Goal: Information Seeking & Learning: Learn about a topic

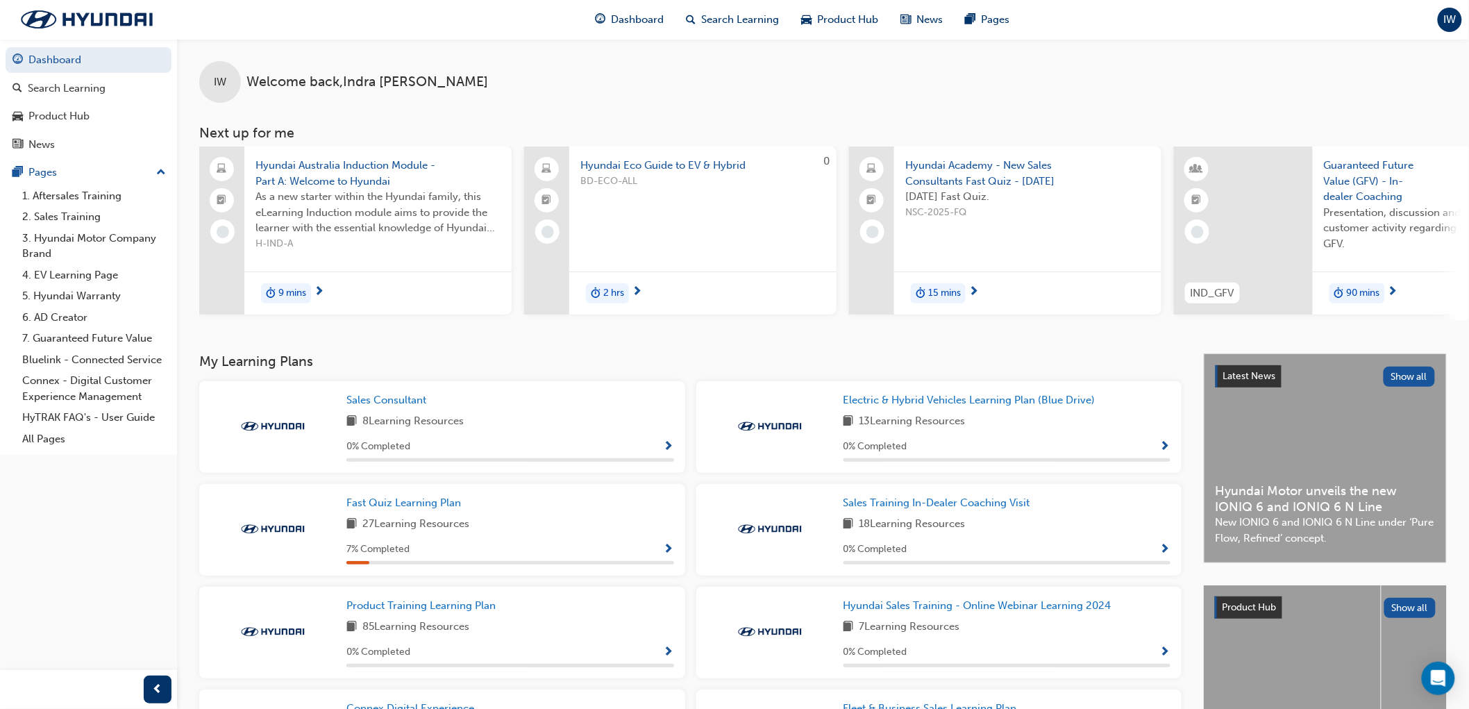
scroll to position [154, 0]
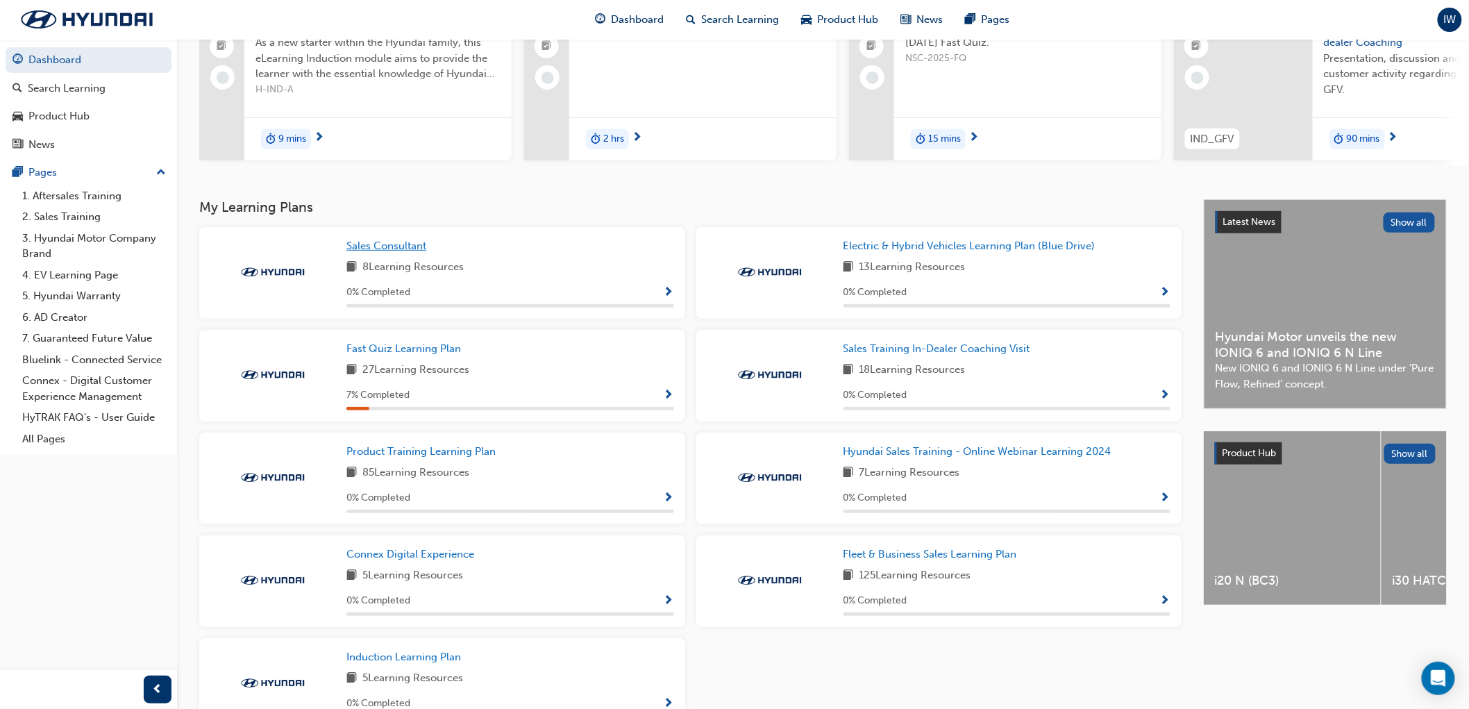
click at [408, 249] on span "Sales Consultant" at bounding box center [387, 246] width 80 height 12
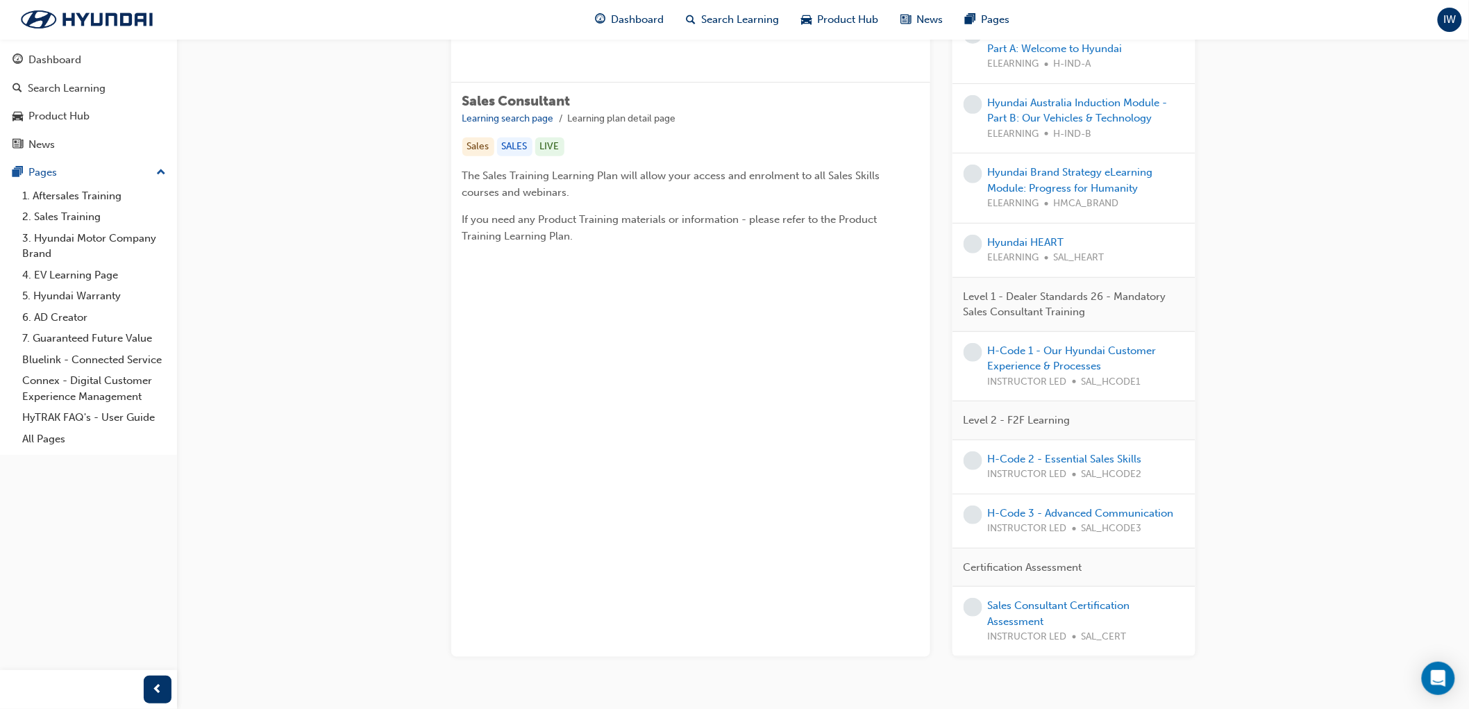
scroll to position [247, 0]
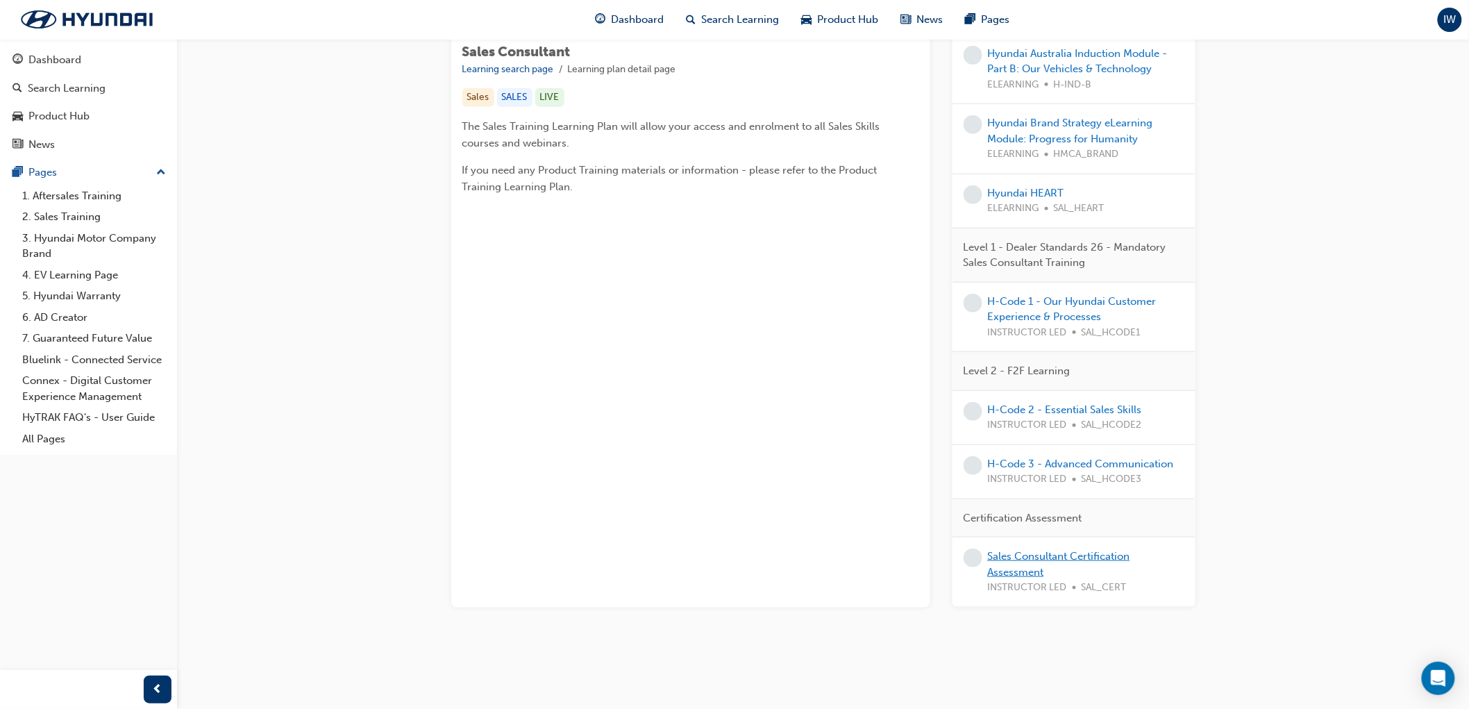
click at [1036, 558] on link "Sales Consultant Certification Assessment" at bounding box center [1059, 564] width 142 height 28
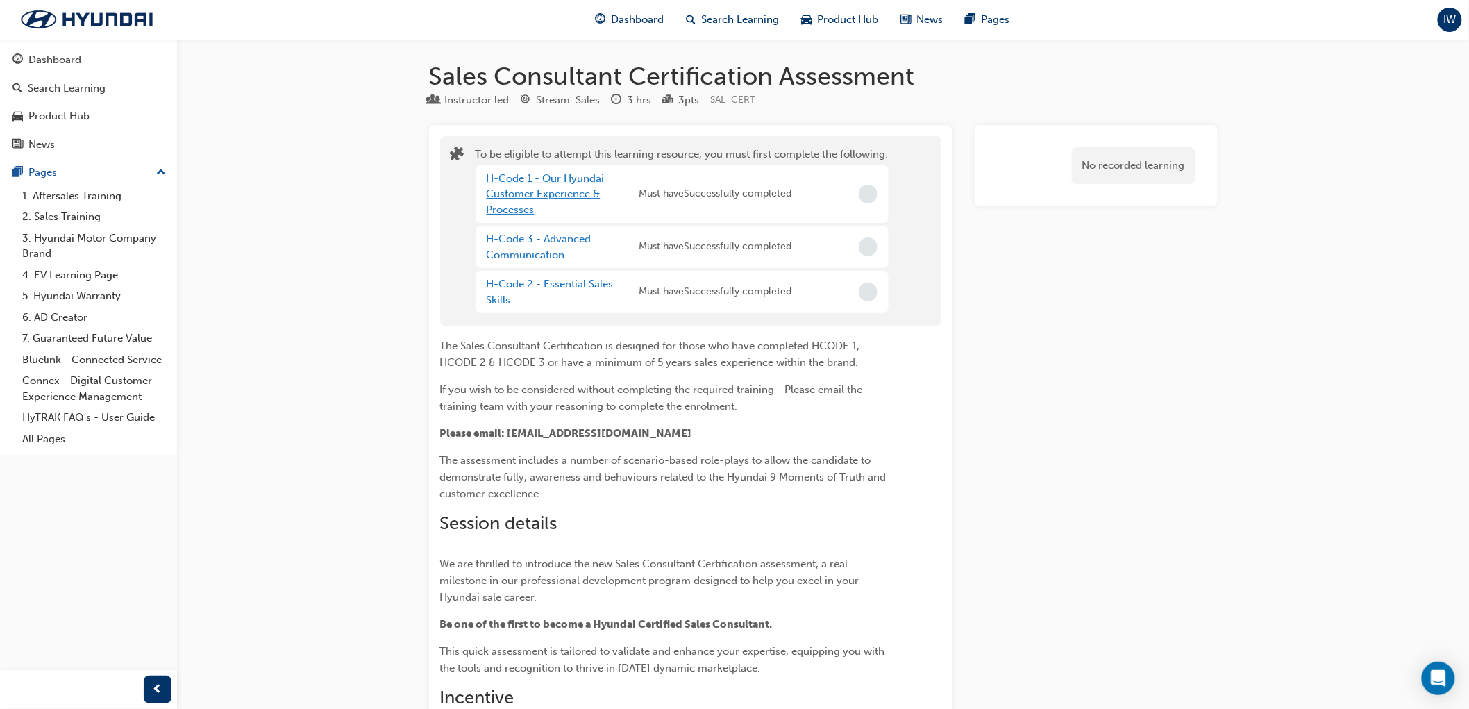
click at [556, 193] on link "H-Code 1 - Our Hyundai Customer Experience & Processes" at bounding box center [546, 194] width 118 height 44
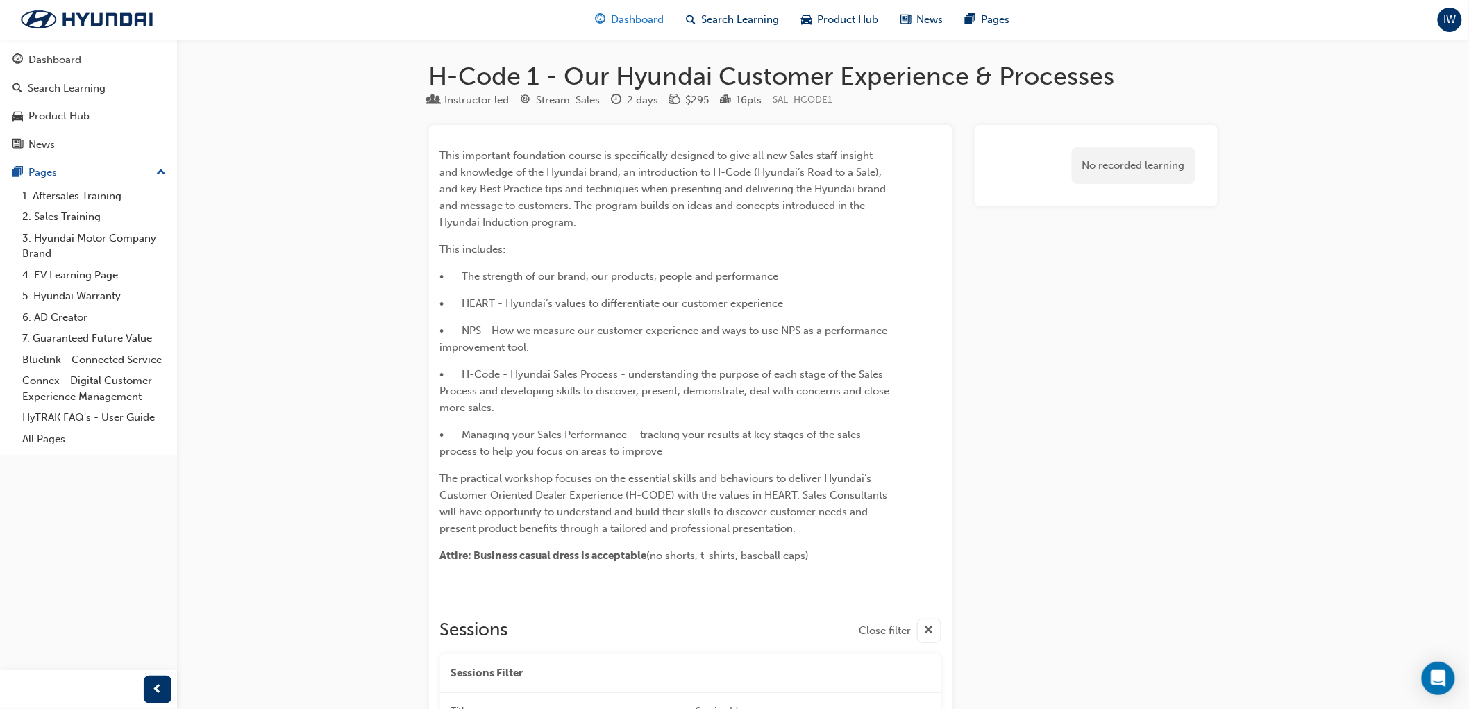
click at [656, 17] on span "Dashboard" at bounding box center [637, 20] width 53 height 16
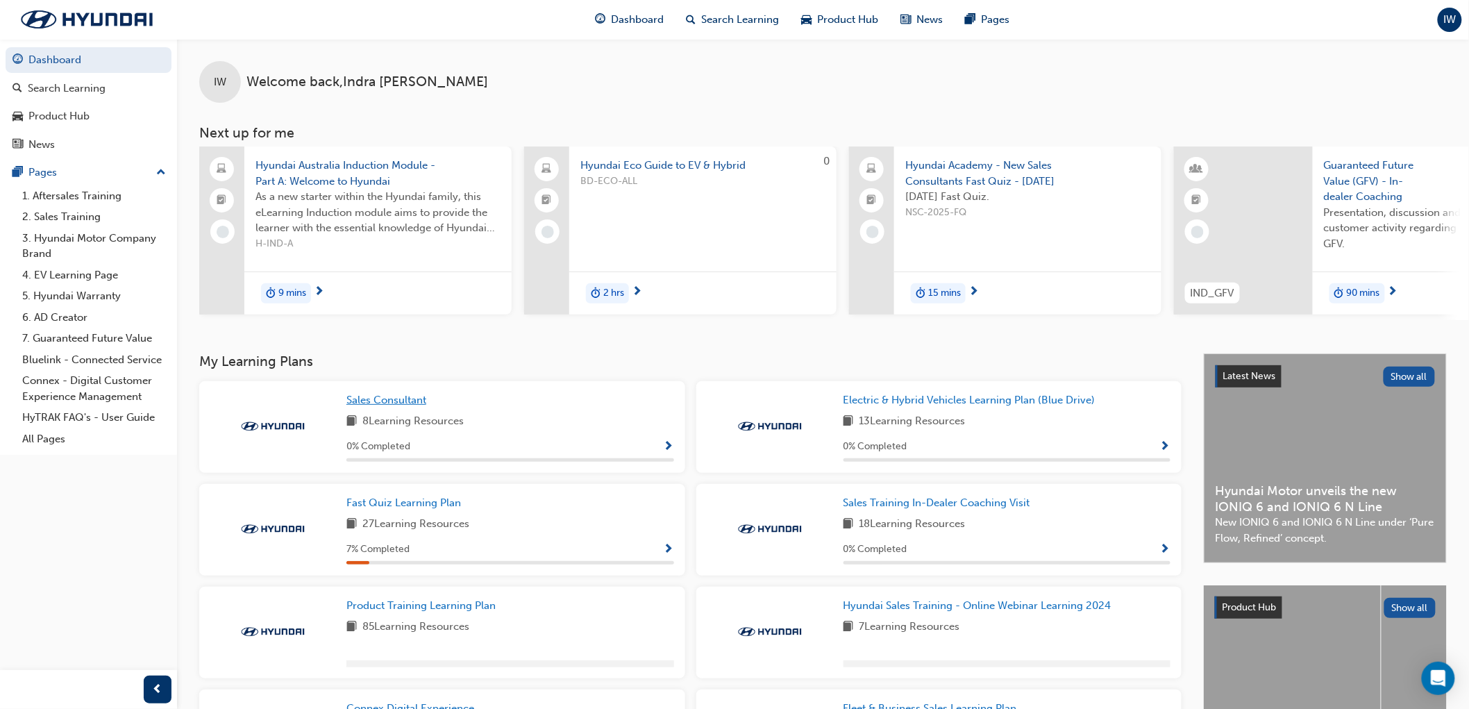
click at [417, 401] on span "Sales Consultant" at bounding box center [387, 400] width 80 height 12
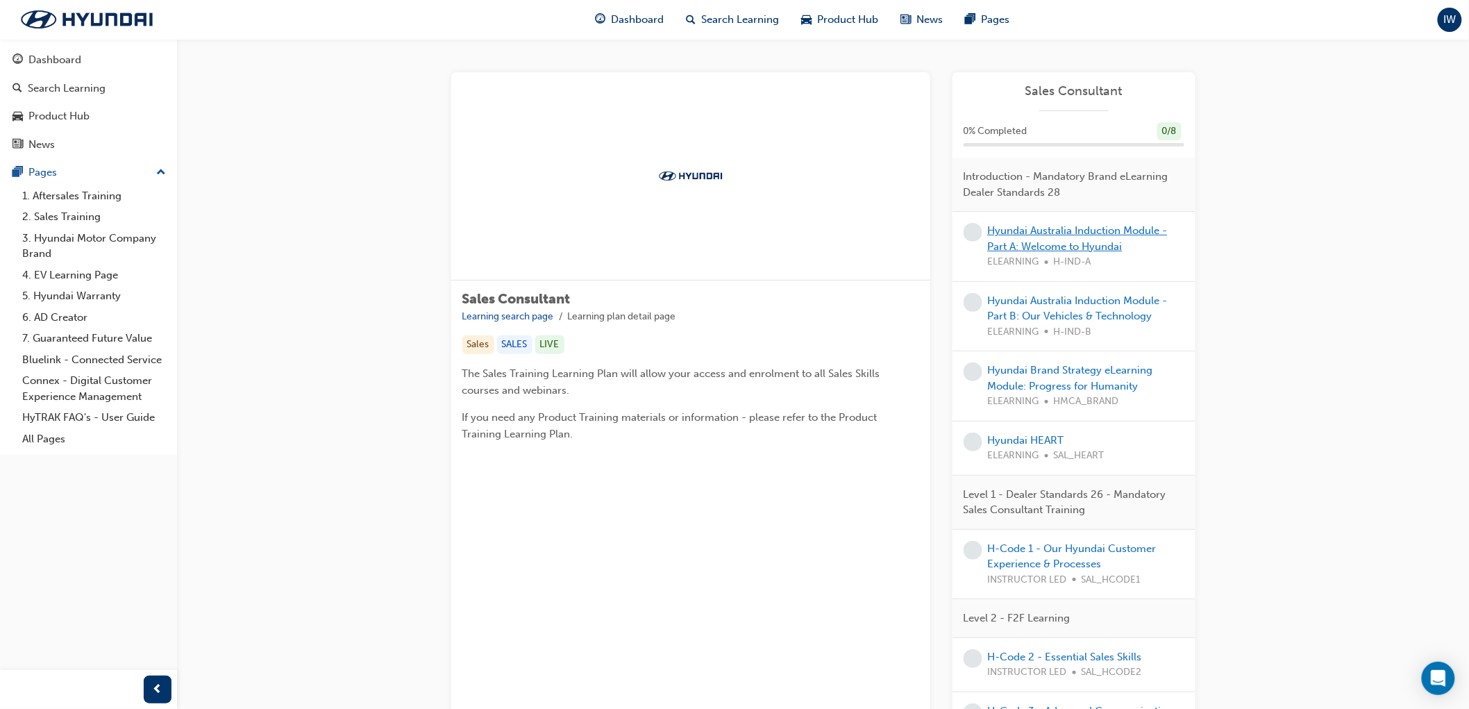
click at [1052, 240] on link "Hyundai Australia Induction Module - Part A: Welcome to Hyundai" at bounding box center [1078, 238] width 180 height 28
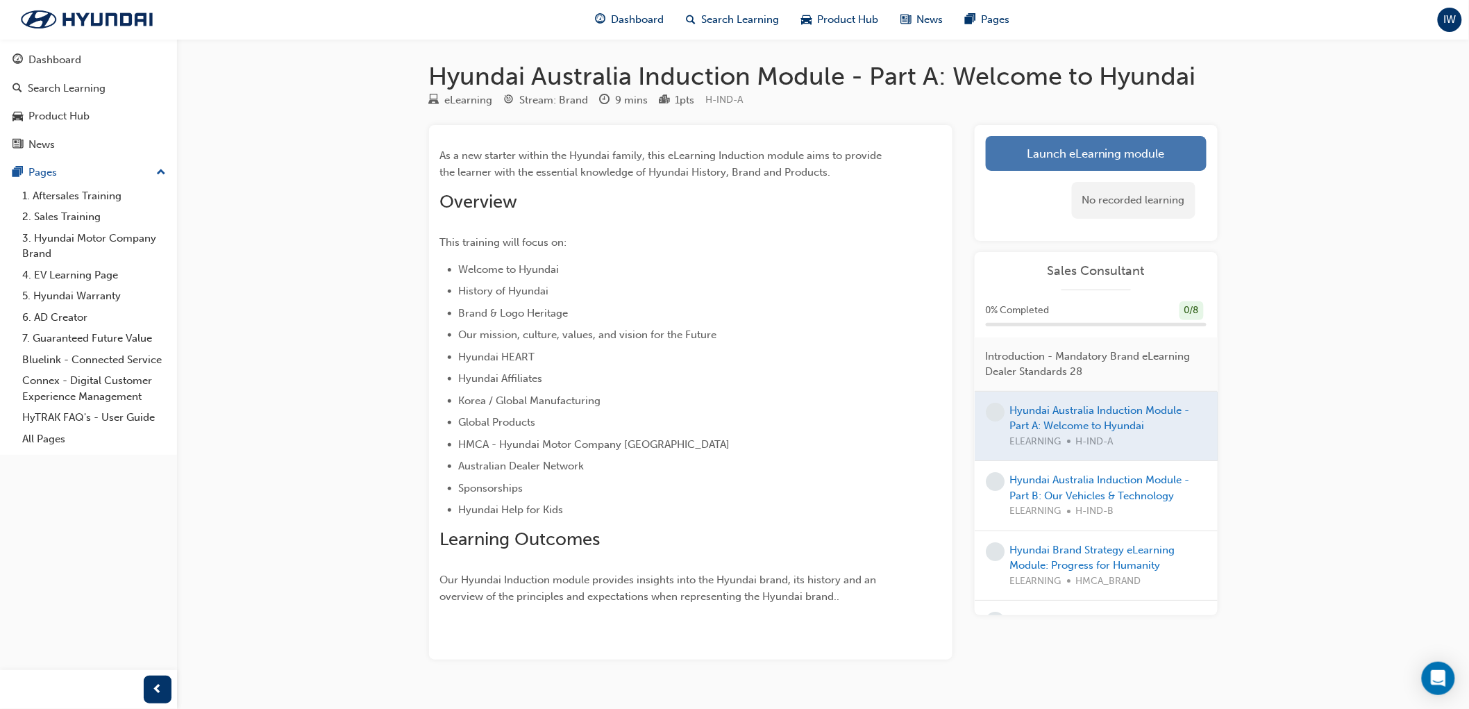
click at [1047, 153] on link "Launch eLearning module" at bounding box center [1096, 153] width 221 height 35
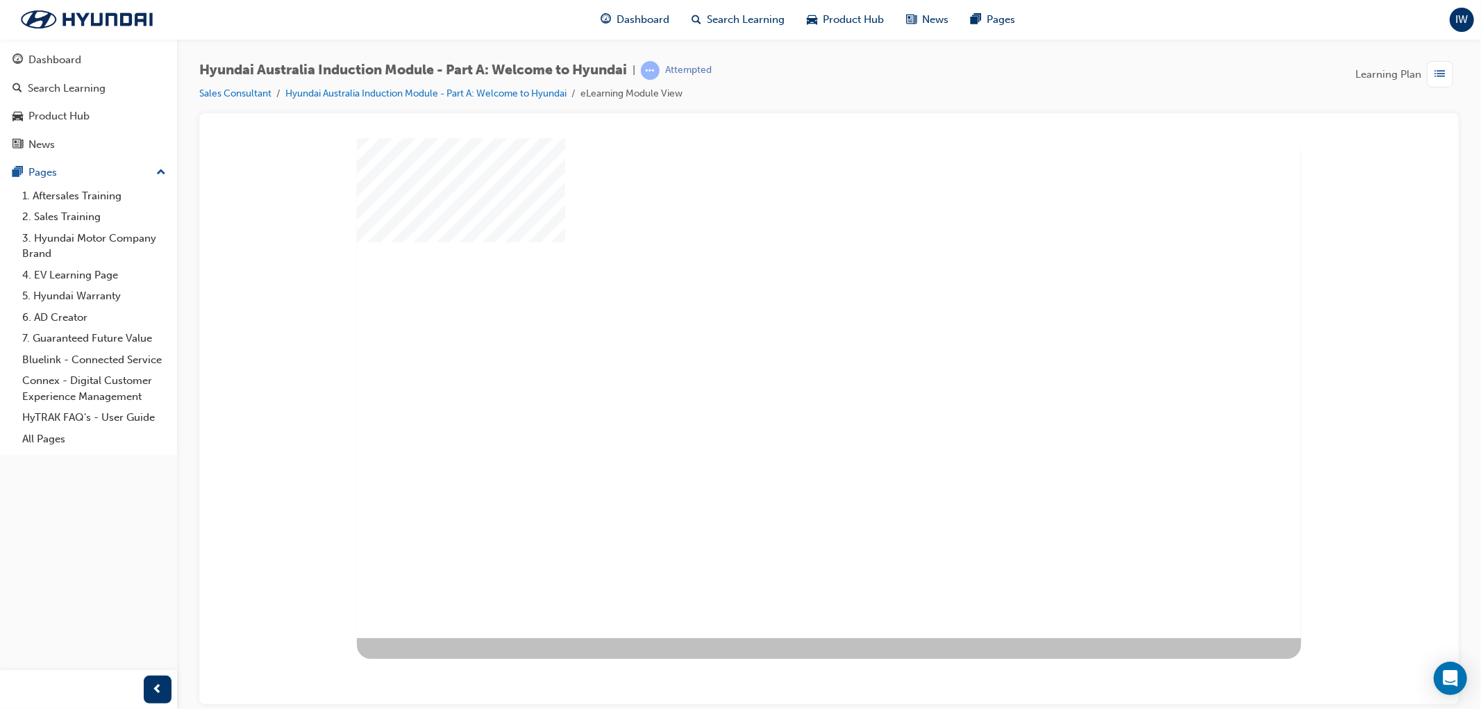
click at [788, 347] on div "play" at bounding box center [788, 347] width 0 height 0
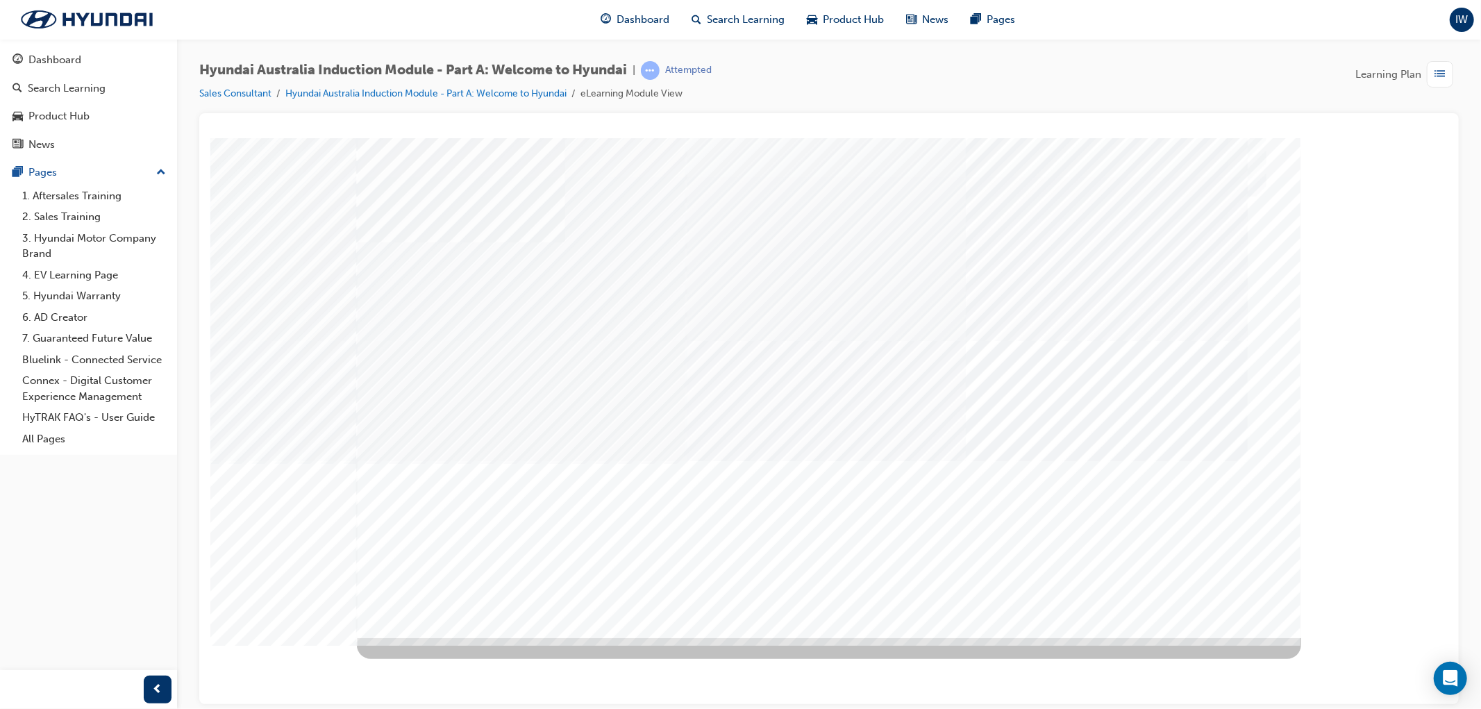
click at [453, 669] on div "Next Trigger this button to go to the next slide" at bounding box center [404, 684] width 97 height 31
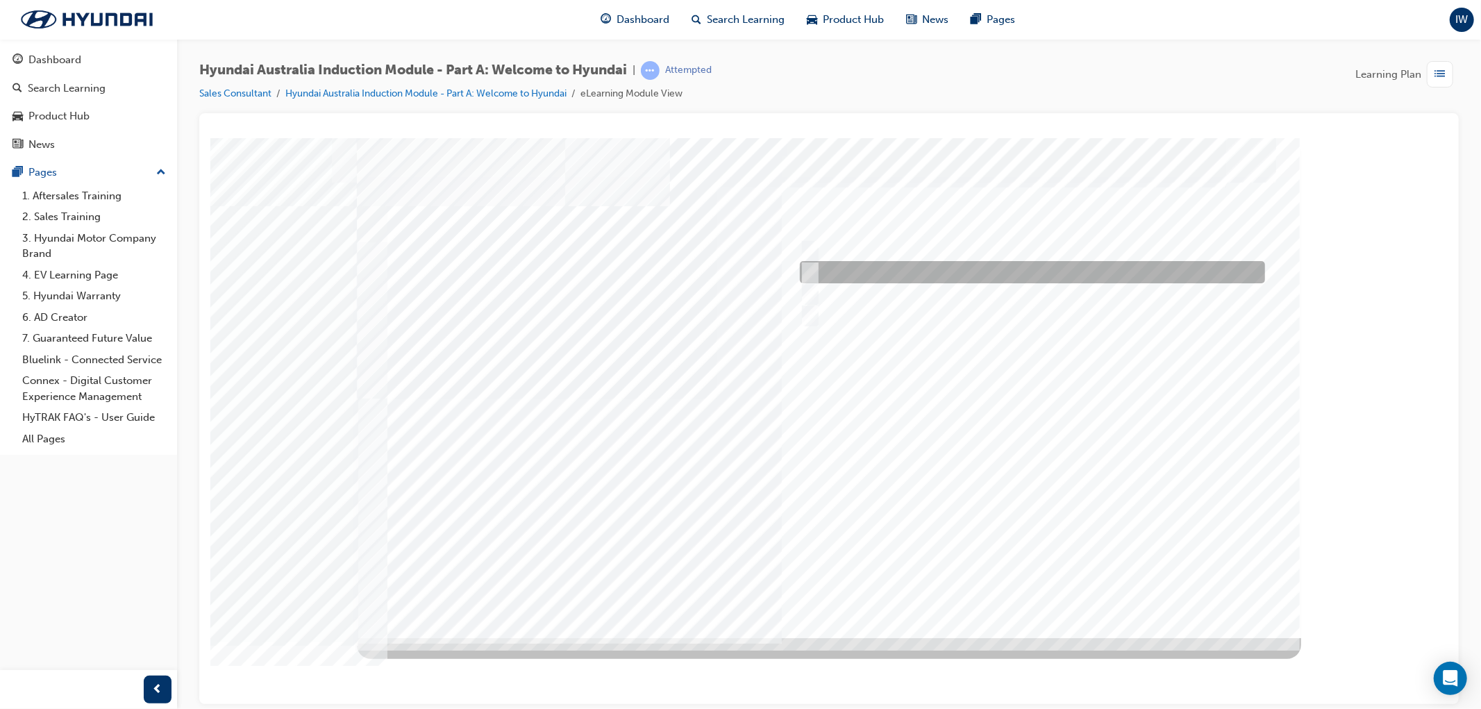
click at [842, 269] on div at bounding box center [1028, 272] width 465 height 22
radio input "true"
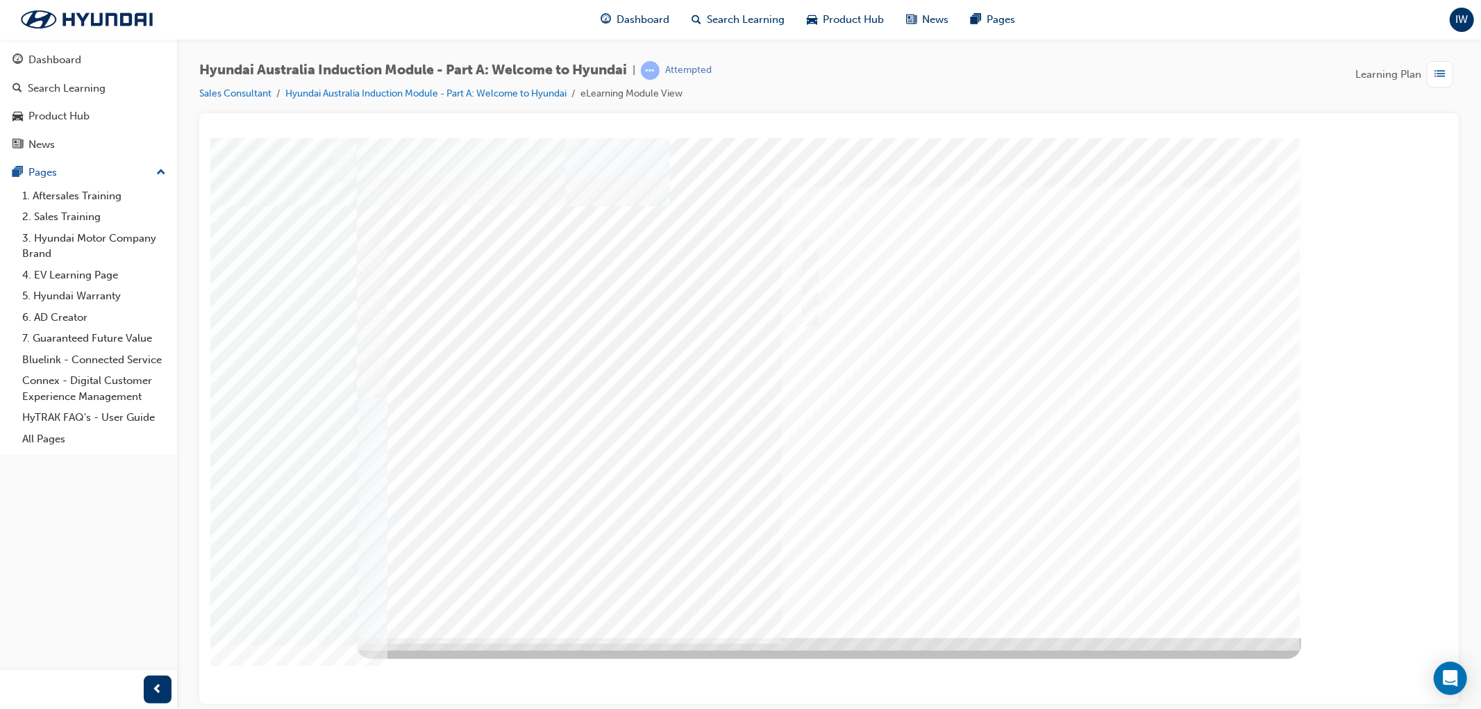
click at [809, 290] on div at bounding box center [828, 387] width 944 height 500
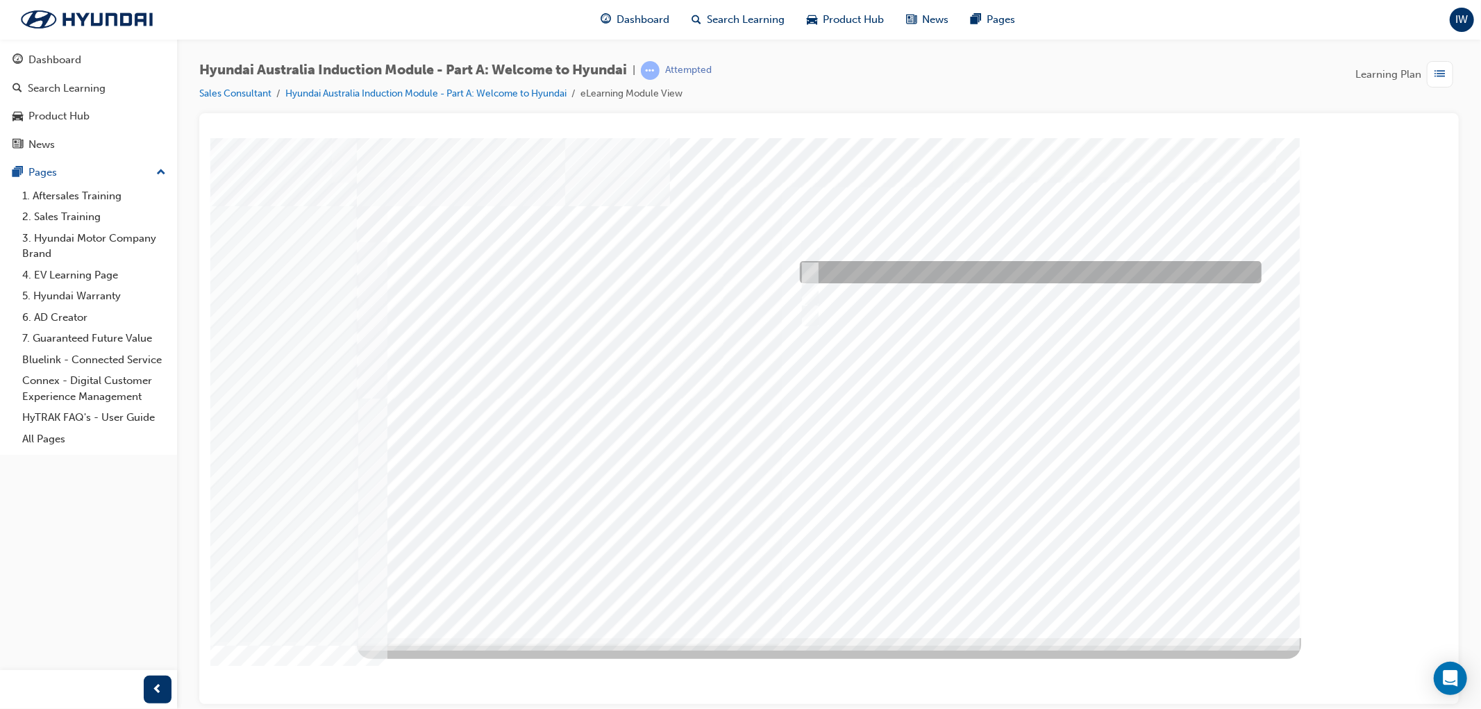
click at [878, 272] on div at bounding box center [1027, 272] width 462 height 22
radio input "true"
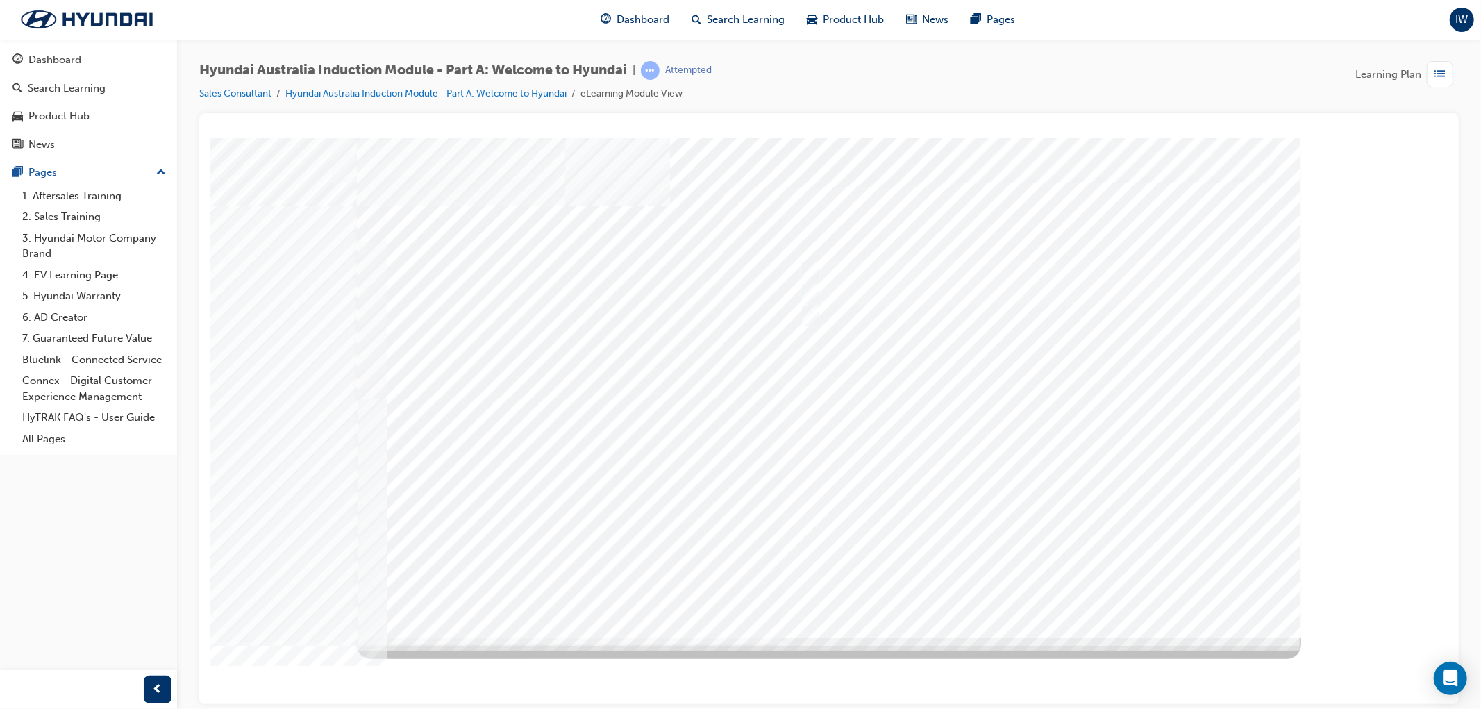
click at [1032, 585] on div at bounding box center [828, 387] width 944 height 500
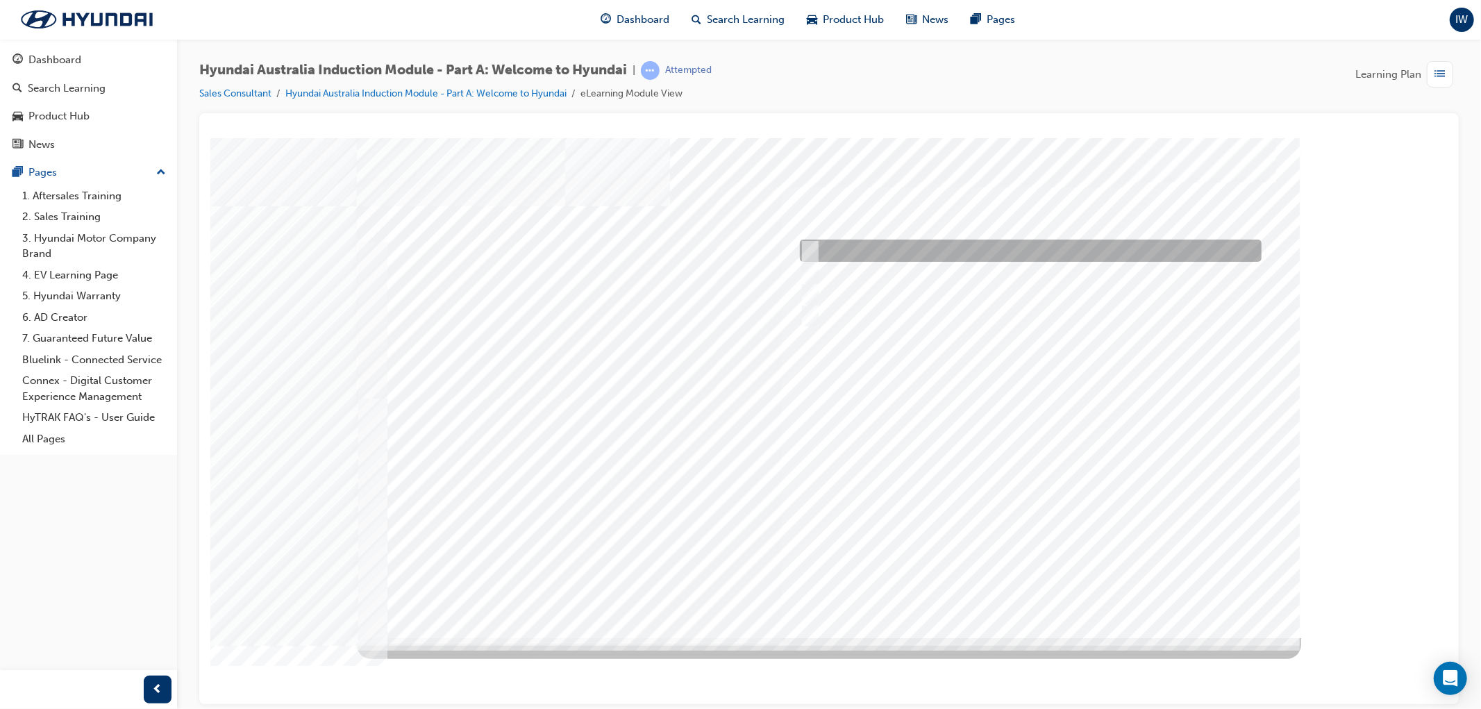
click at [896, 247] on div at bounding box center [1027, 251] width 462 height 22
checkbox input "true"
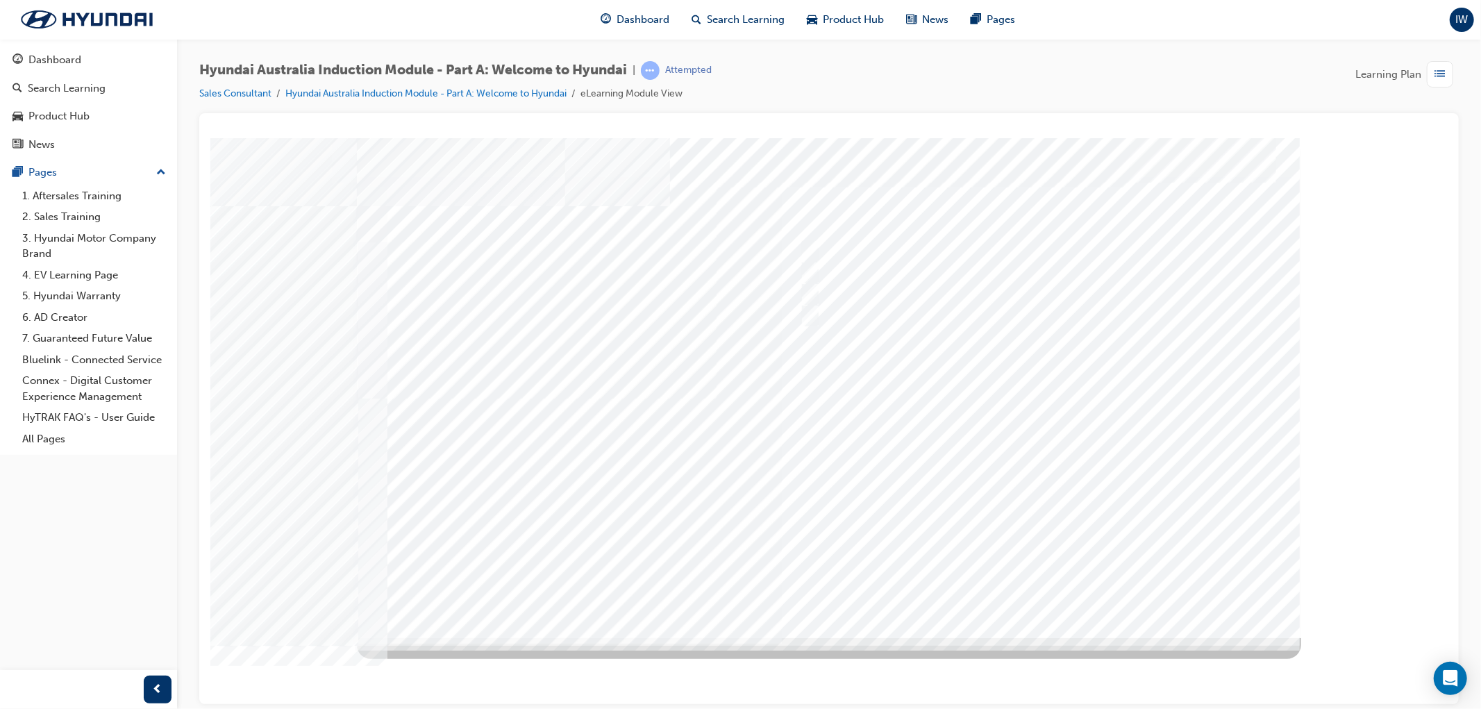
click at [1072, 417] on div at bounding box center [828, 387] width 944 height 500
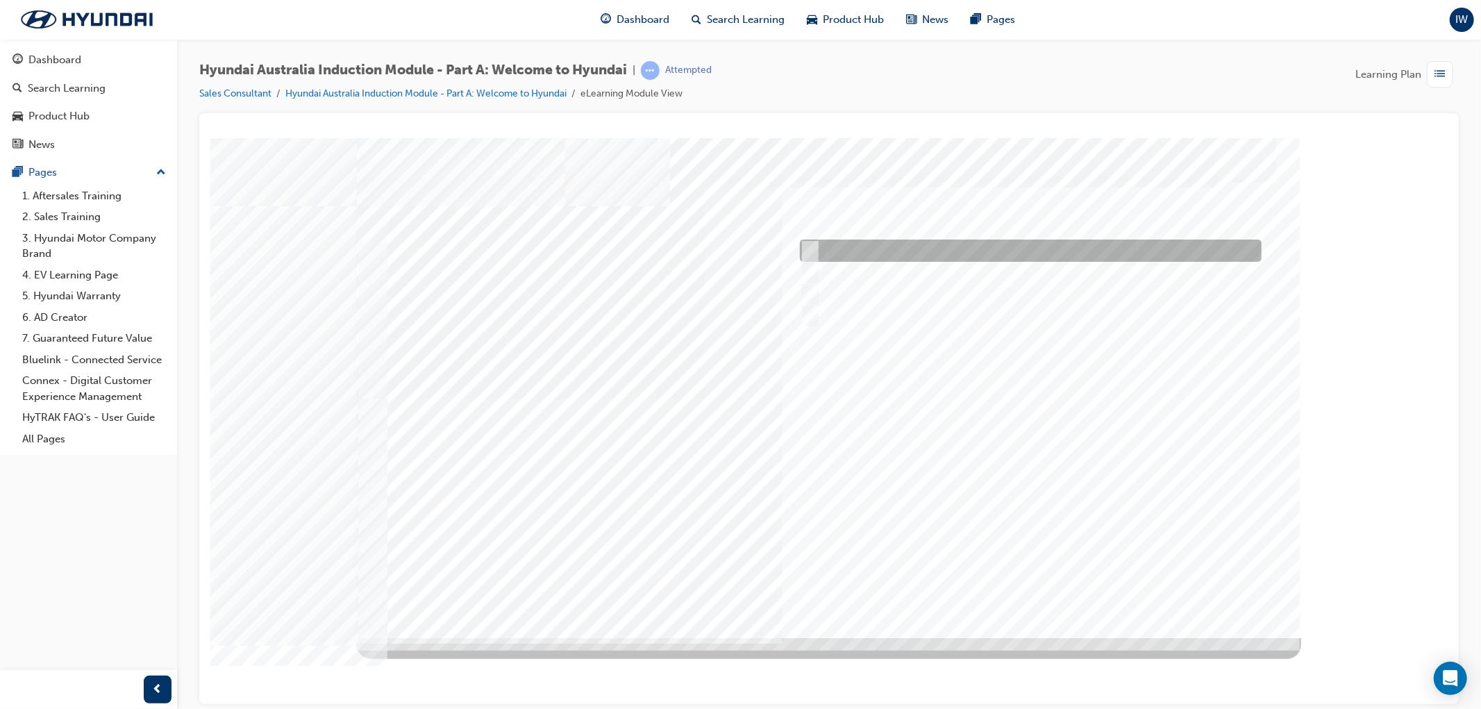
click at [913, 245] on div at bounding box center [1027, 251] width 462 height 22
checkbox input "true"
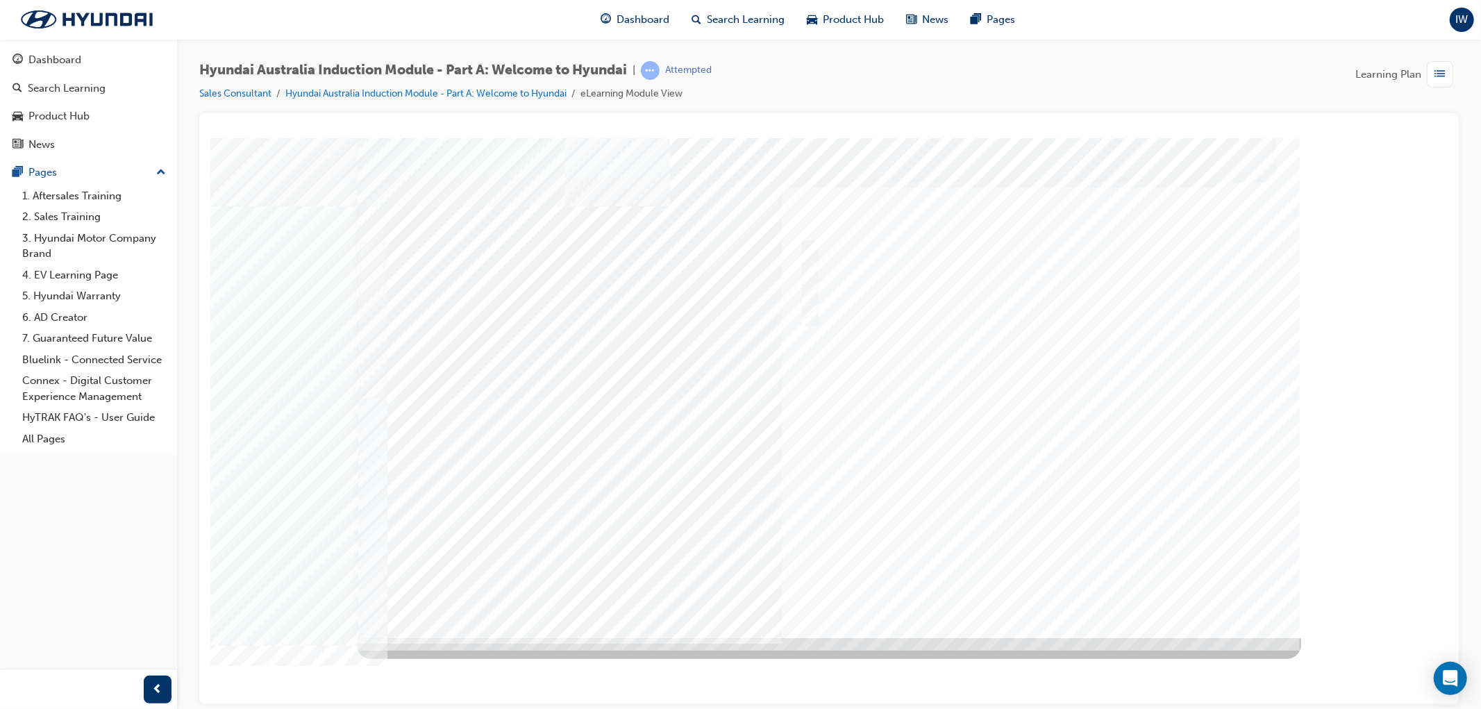
click at [1039, 443] on div at bounding box center [828, 387] width 944 height 500
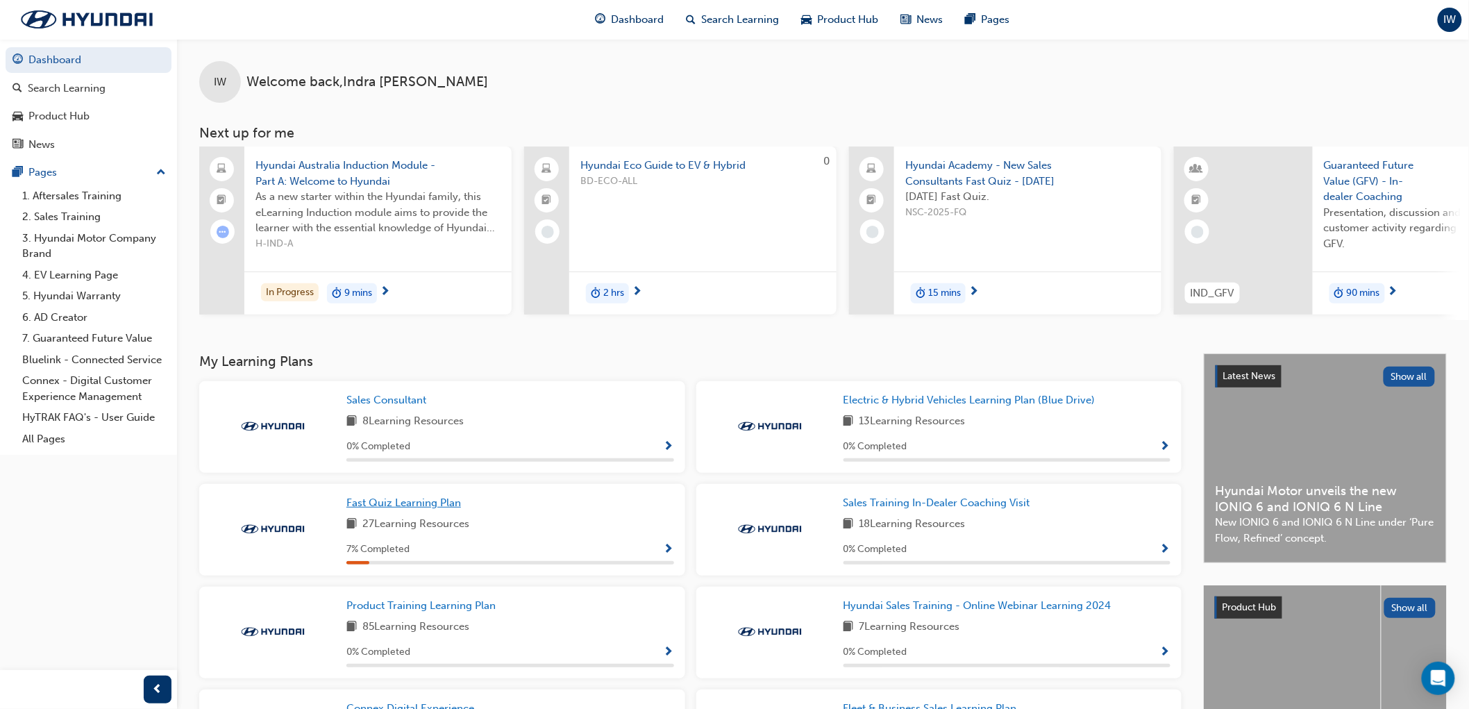
click at [428, 507] on span "Fast Quiz Learning Plan" at bounding box center [404, 503] width 115 height 12
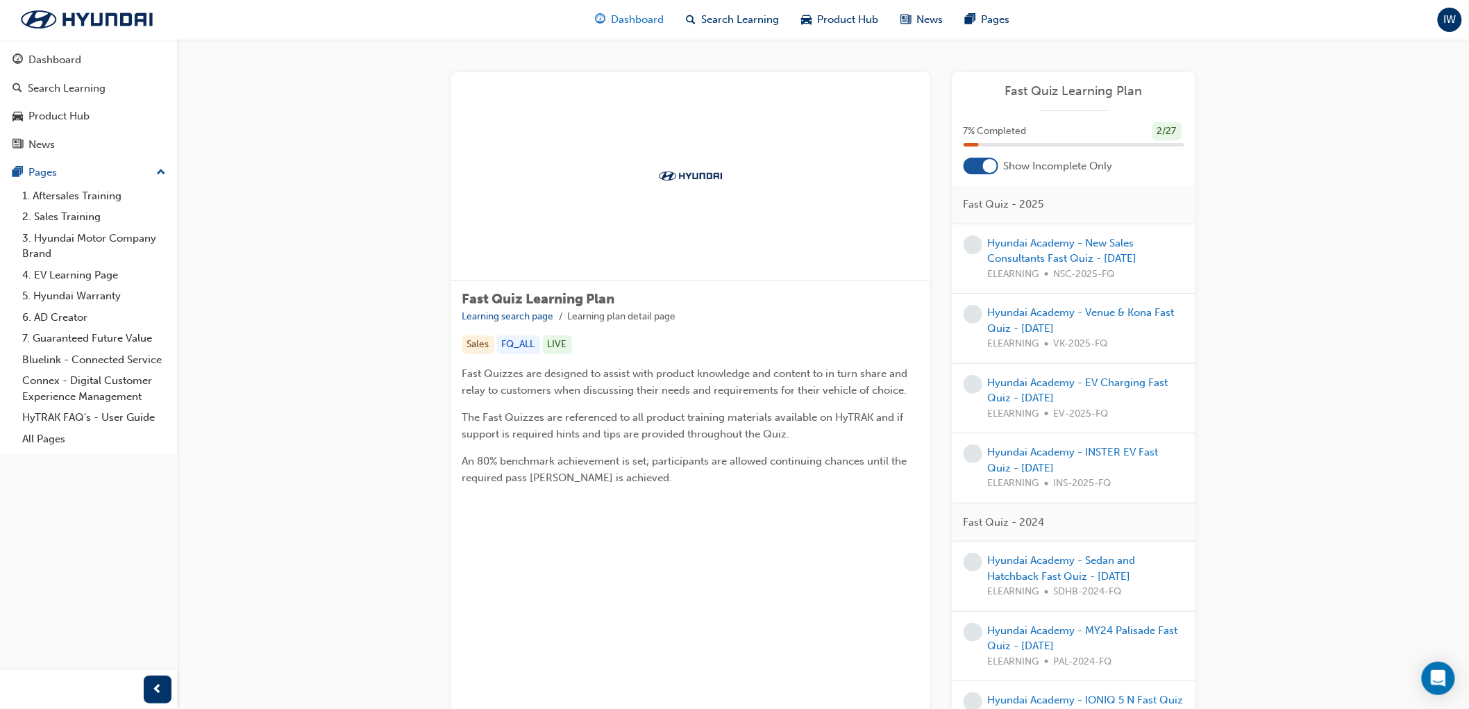
click at [639, 24] on span "Dashboard" at bounding box center [637, 20] width 53 height 16
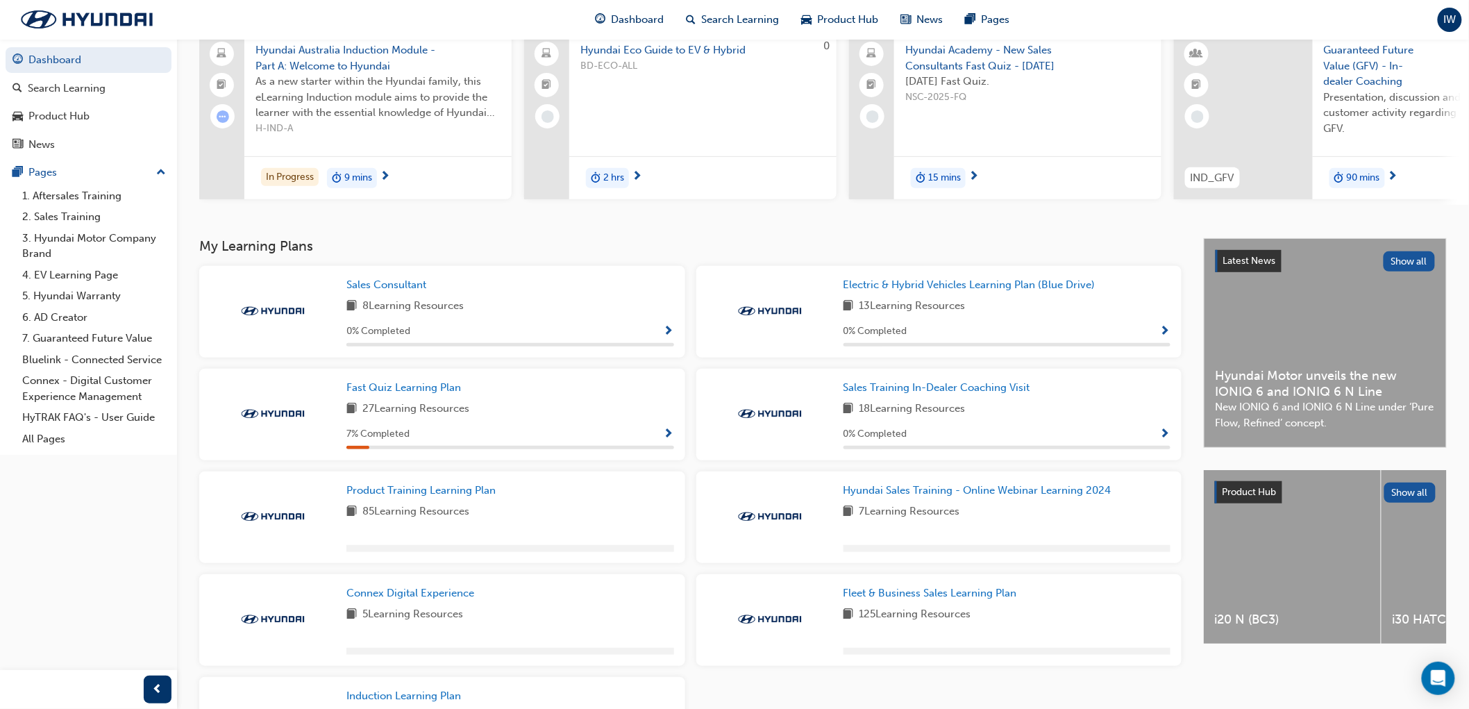
scroll to position [247, 0]
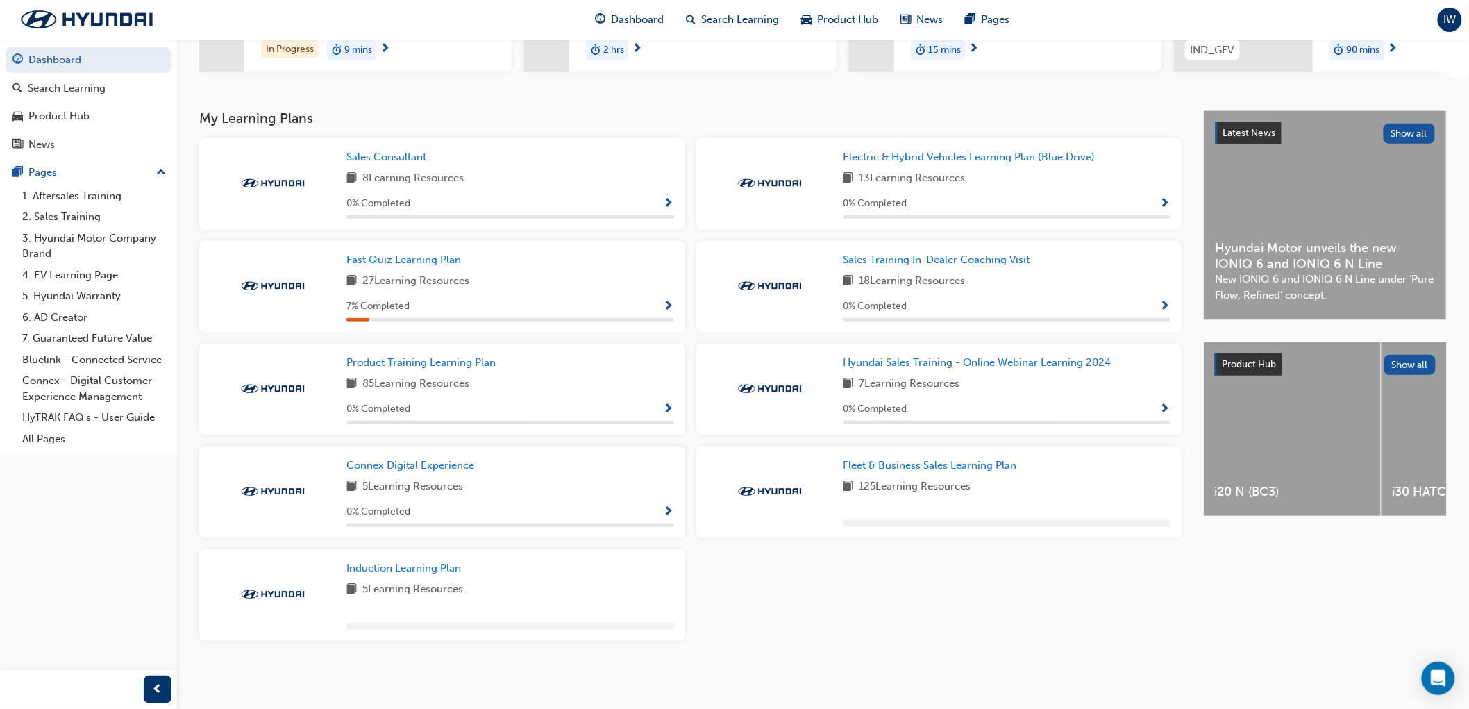
click at [669, 303] on span "Show Progress" at bounding box center [669, 307] width 10 height 12
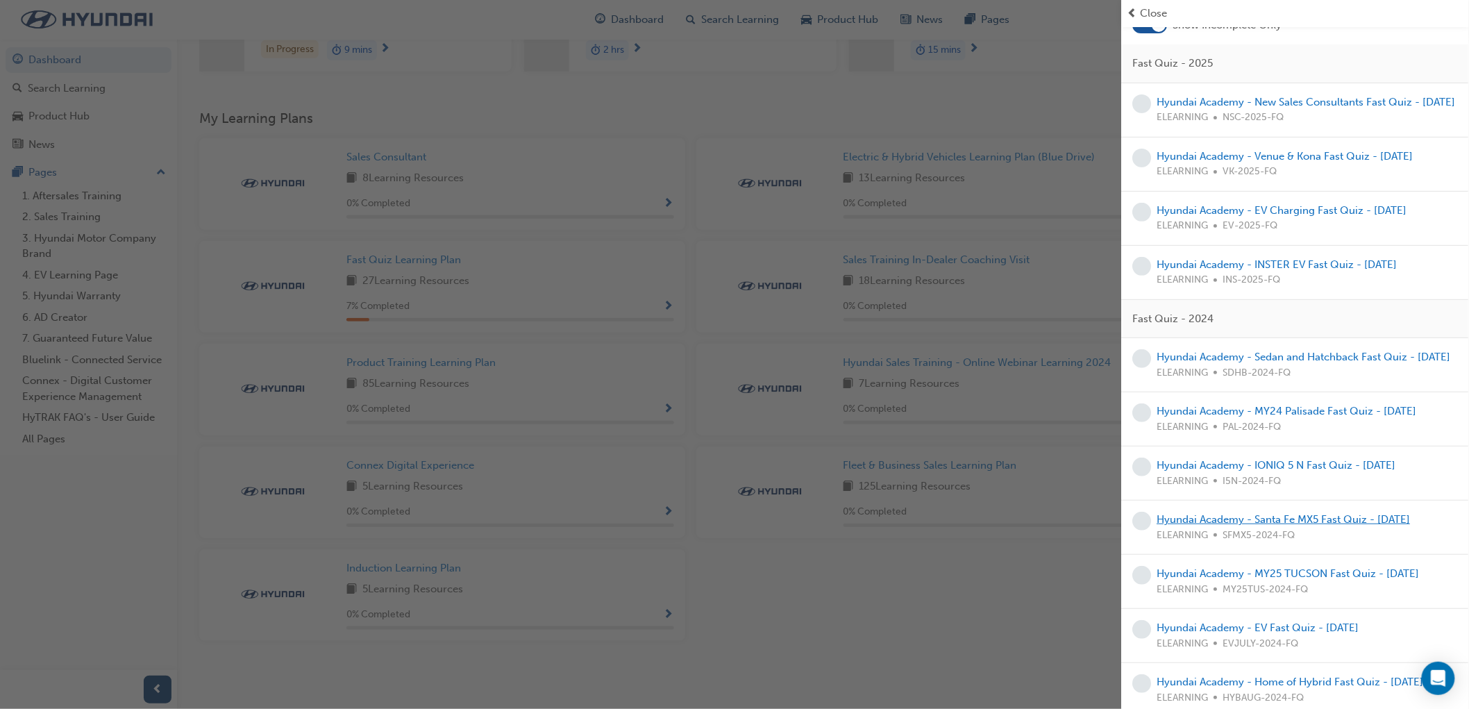
scroll to position [0, 0]
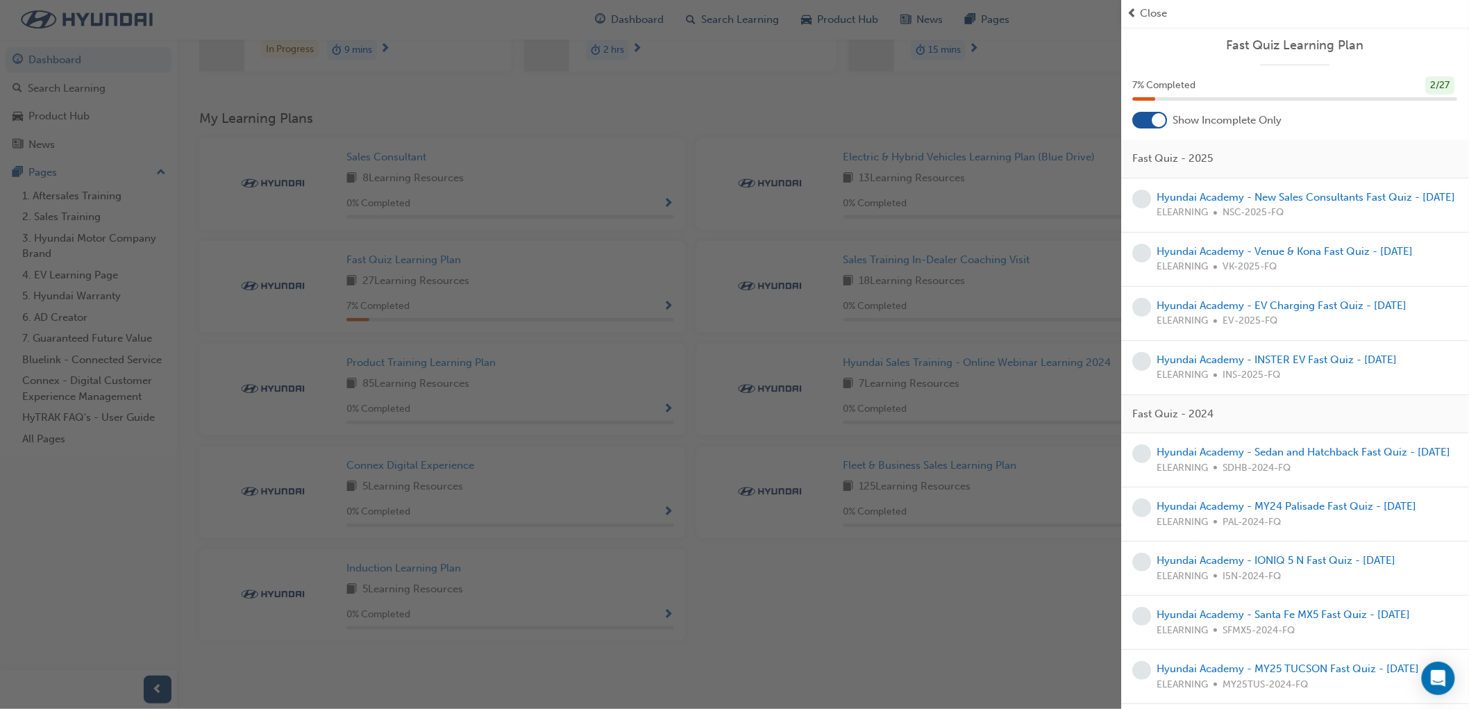
click at [1160, 116] on div at bounding box center [1160, 120] width 14 height 14
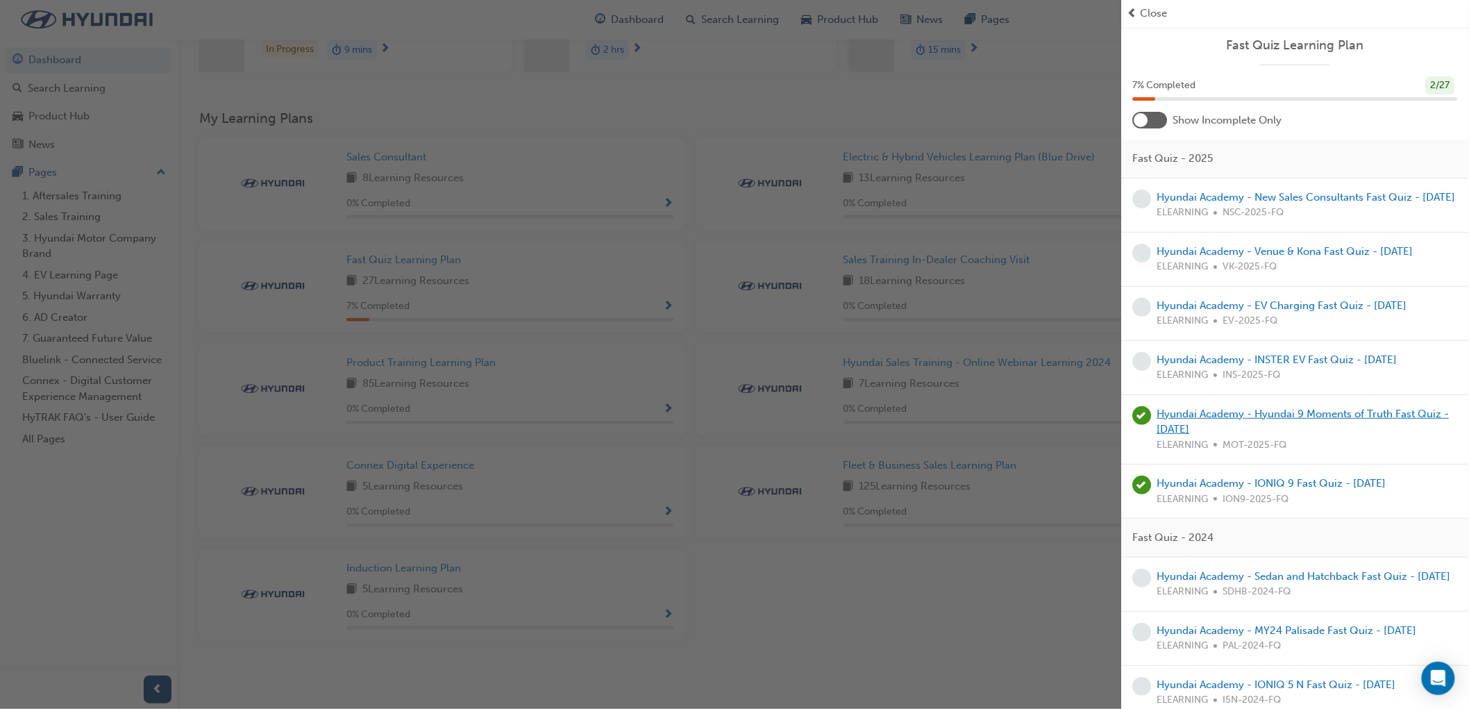
click at [1232, 428] on link "Hyundai Academy - Hyundai 9 Moments of Truth Fast Quiz - [DATE]" at bounding box center [1304, 422] width 292 height 28
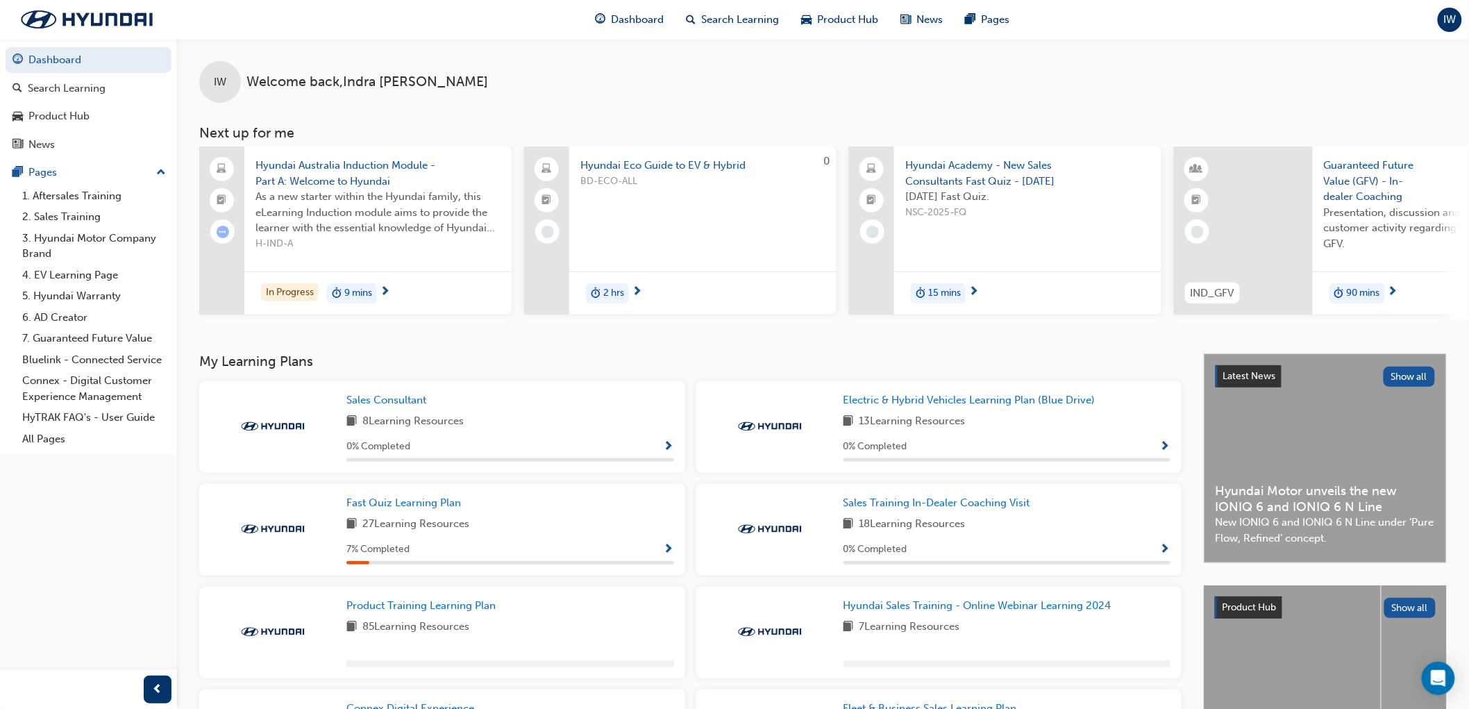
click at [671, 554] on span "Show Progress" at bounding box center [669, 550] width 10 height 12
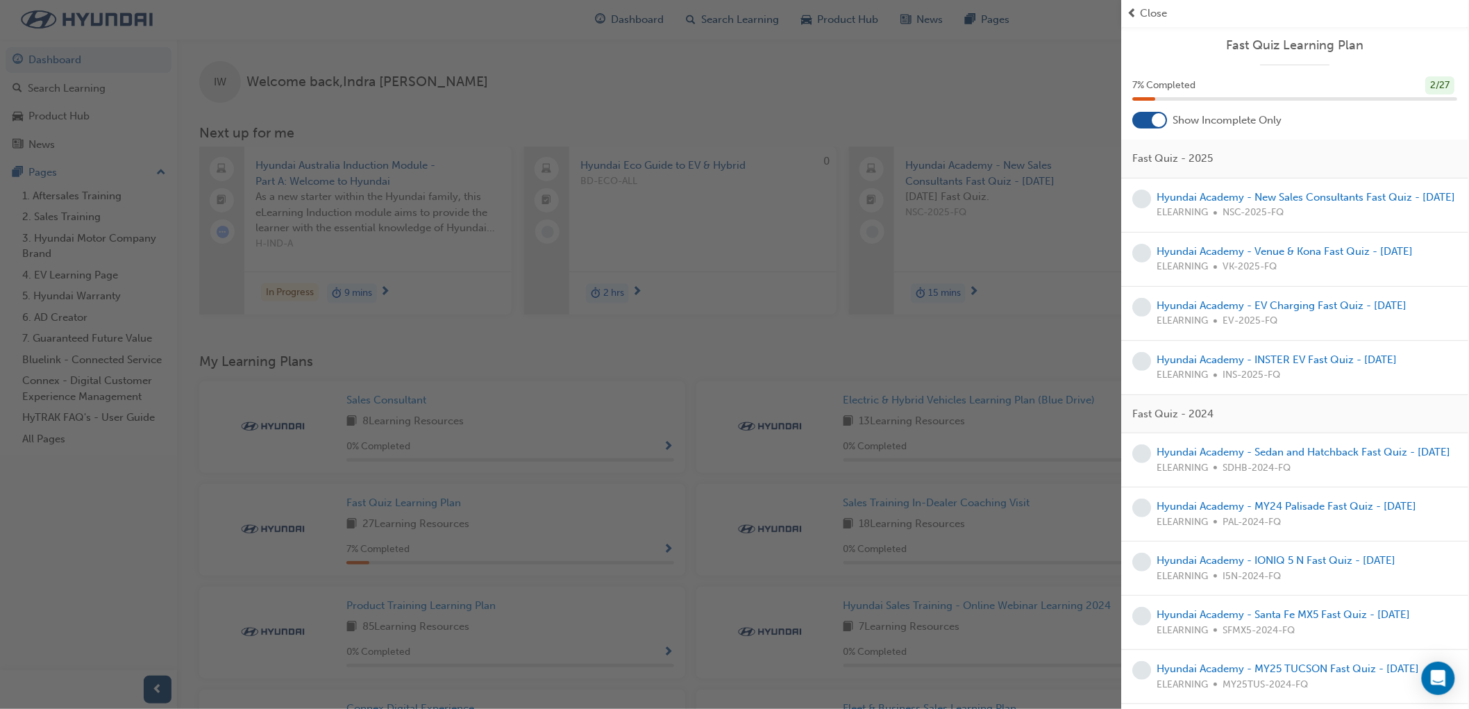
click at [1158, 120] on div at bounding box center [1160, 120] width 14 height 14
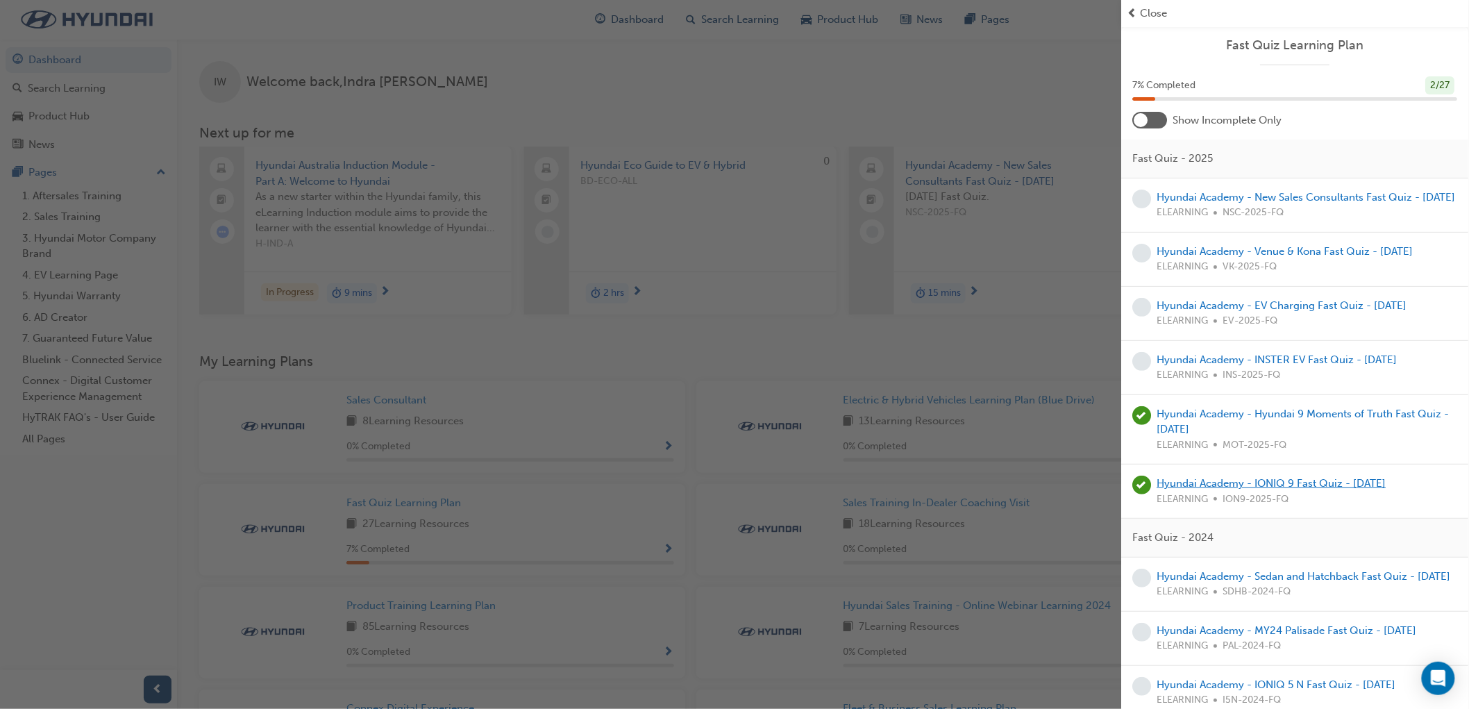
click at [1188, 490] on link "Hyundai Academy - IONIQ 9 Fast Quiz - [DATE]" at bounding box center [1272, 483] width 229 height 12
